Goal: Information Seeking & Learning: Learn about a topic

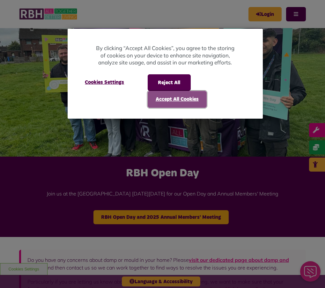
click at [178, 103] on button "Accept All Cookies" at bounding box center [177, 99] width 59 height 17
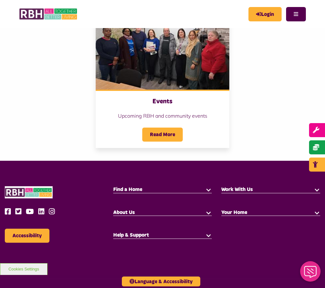
scroll to position [642, 0]
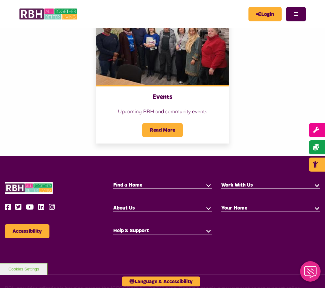
click at [206, 205] on button "button" at bounding box center [209, 208] width 6 height 6
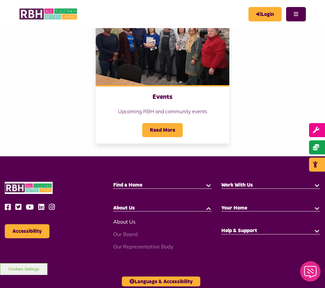
click at [136, 219] on link "About Us" at bounding box center [124, 222] width 22 height 6
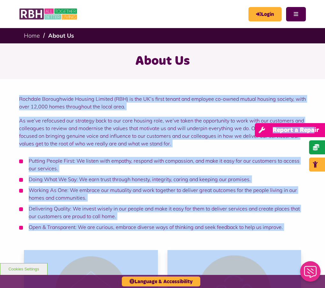
drag, startPoint x: 325, startPoint y: 88, endPoint x: 324, endPoint y: 124, distance: 36.1
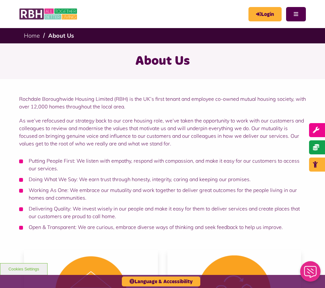
drag, startPoint x: 314, startPoint y: 82, endPoint x: 311, endPoint y: 80, distance: 3.4
click at [313, 79] on div "About Us" at bounding box center [162, 61] width 325 height 36
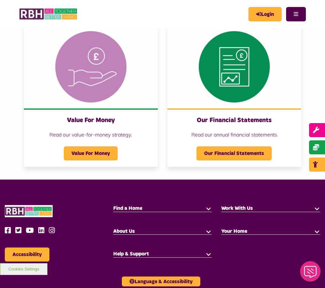
scroll to position [697, 0]
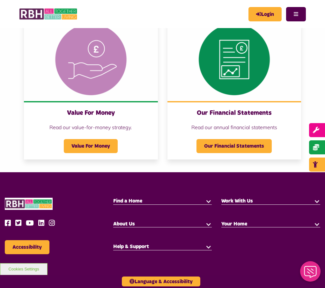
click at [206, 221] on button "button" at bounding box center [209, 224] width 6 height 6
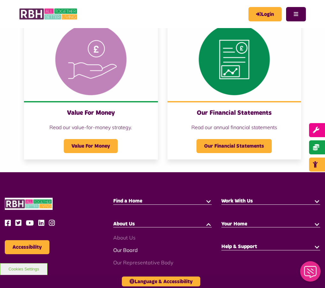
click at [138, 247] on link "Our Board" at bounding box center [125, 250] width 25 height 6
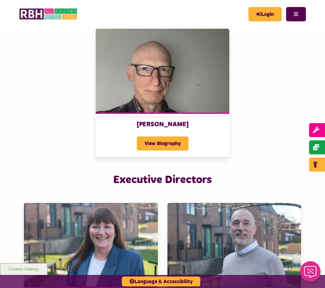
scroll to position [900, 0]
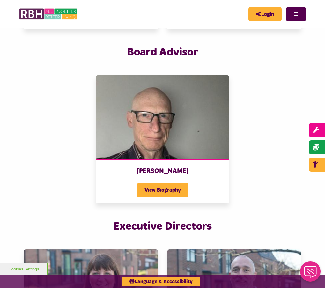
scroll to position [850, 0]
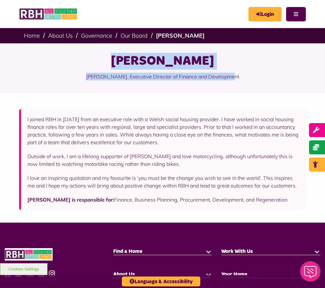
drag, startPoint x: 9, startPoint y: 70, endPoint x: 145, endPoint y: 101, distance: 139.2
click at [145, 84] on div "Simon Mellor Simon Mellor, Executive Director of Finance and Development" at bounding box center [162, 68] width 319 height 31
copy div "Simon Mellor Simon Mellor, Executive Director of Finance and Developmen"
